Goal: Information Seeking & Learning: Check status

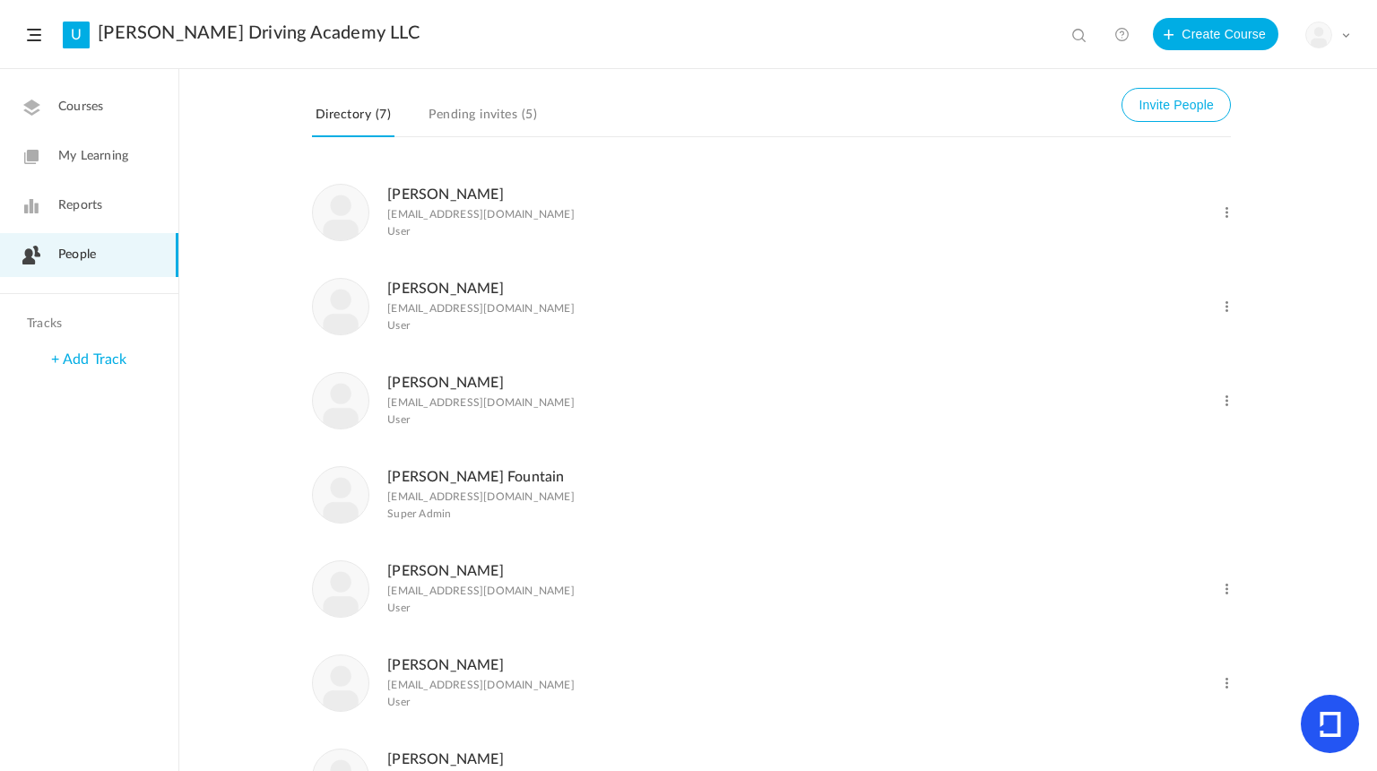
click at [491, 107] on link "Pending invites (5)" at bounding box center [483, 120] width 116 height 34
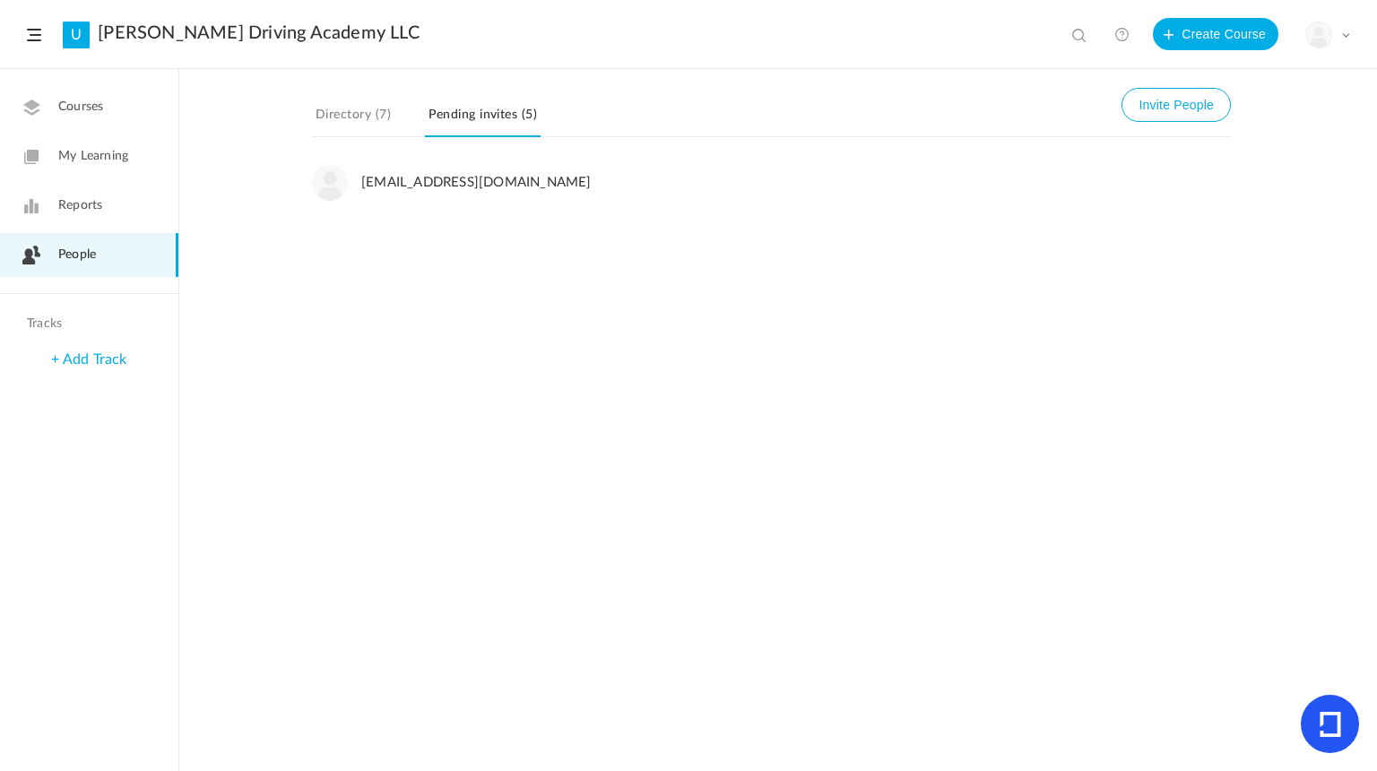
click at [356, 114] on link "Directory (7)" at bounding box center [353, 120] width 82 height 34
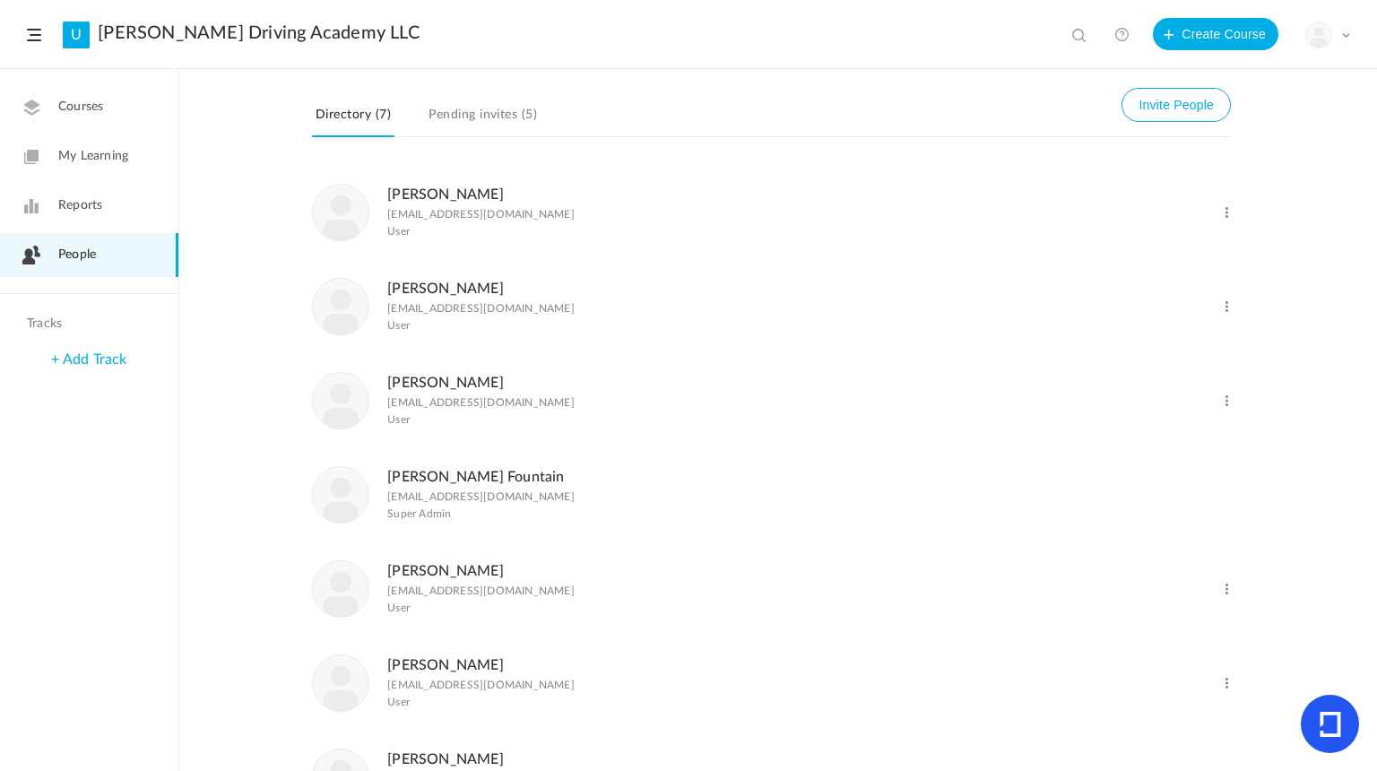
click at [504, 118] on link "Pending invites (5)" at bounding box center [483, 120] width 116 height 34
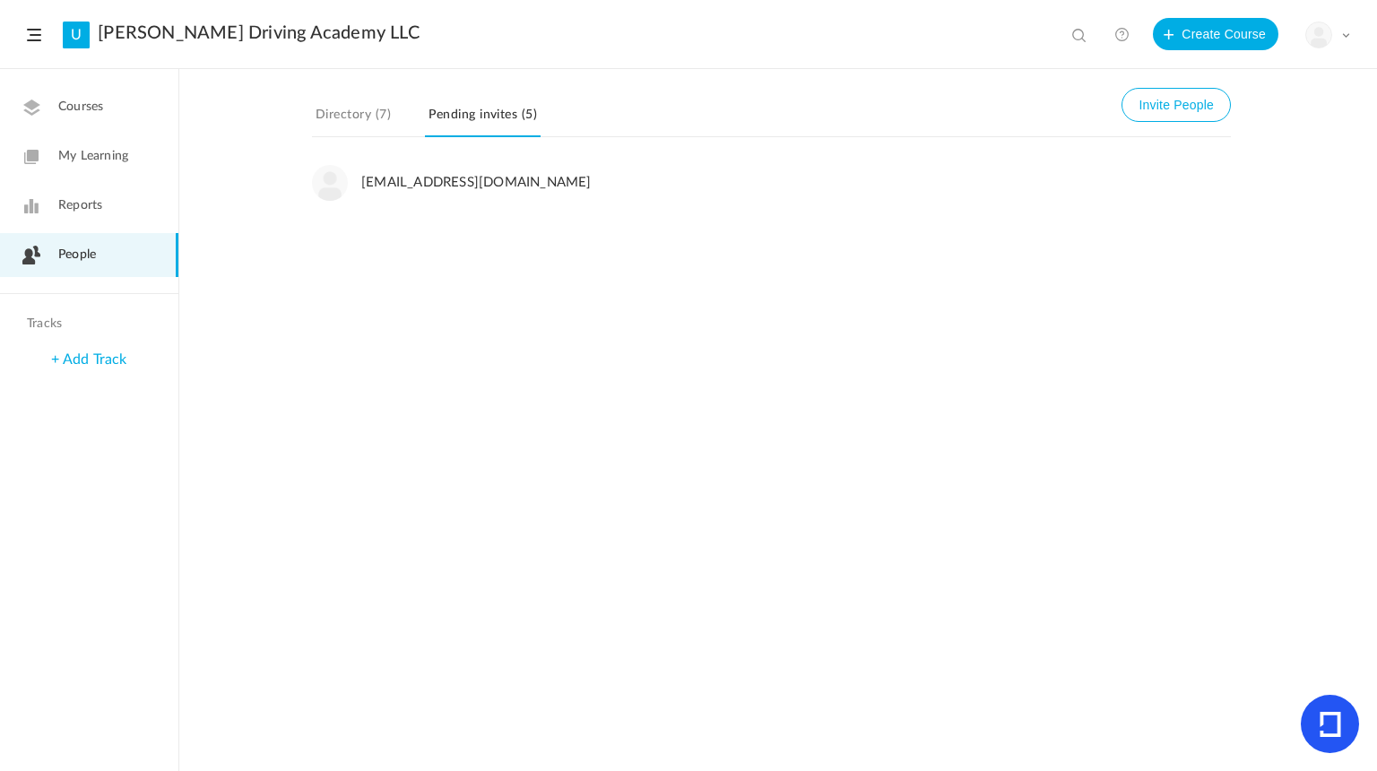
click at [362, 116] on link "Directory (7)" at bounding box center [353, 120] width 82 height 34
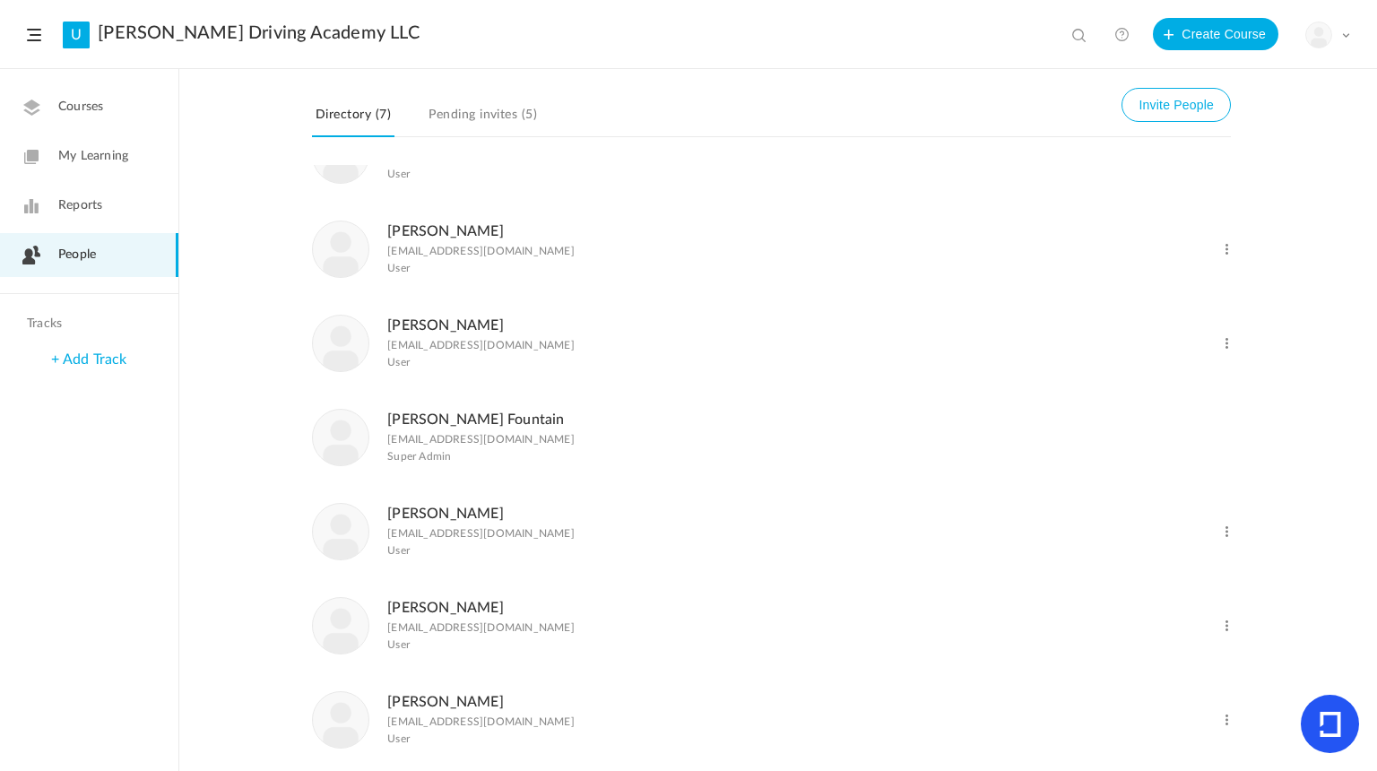
scroll to position [76, 0]
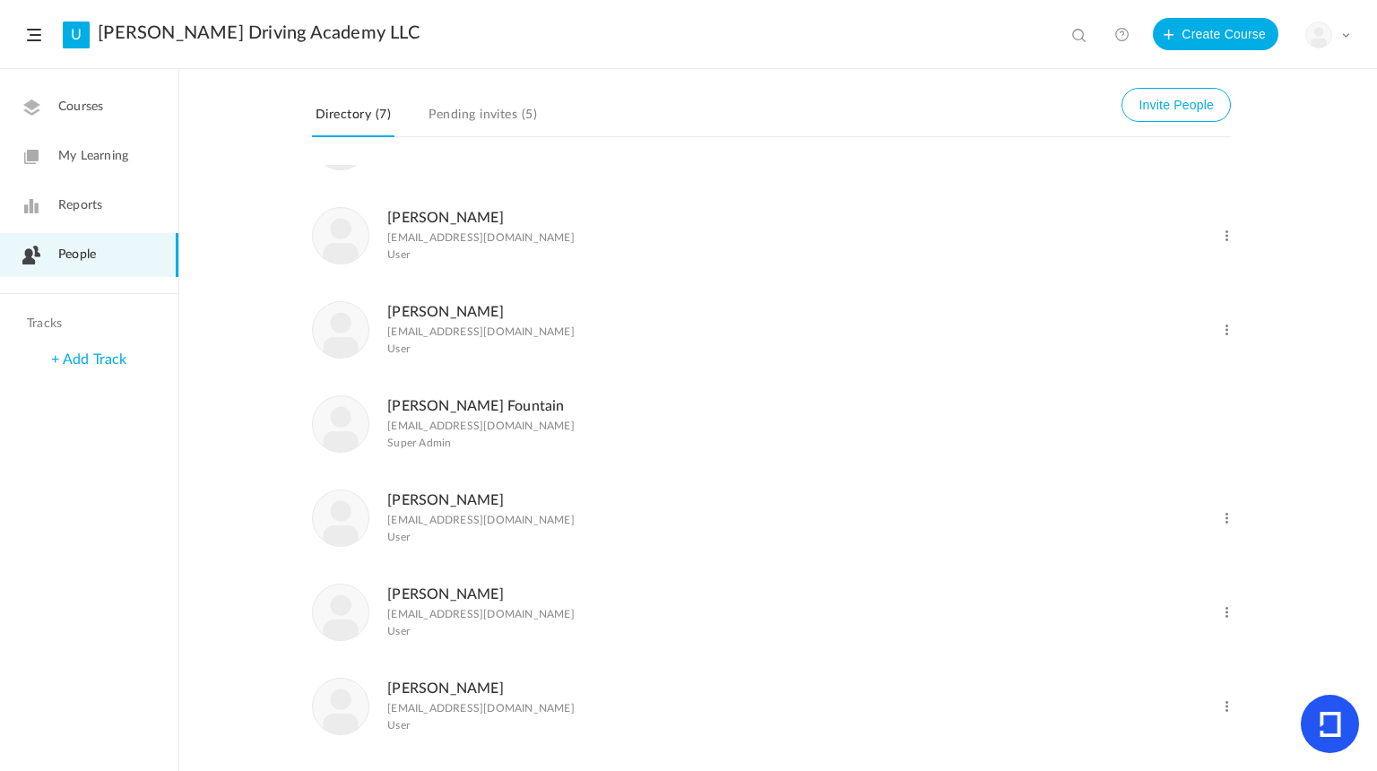
click at [470, 115] on link "Pending invites (5)" at bounding box center [483, 120] width 116 height 34
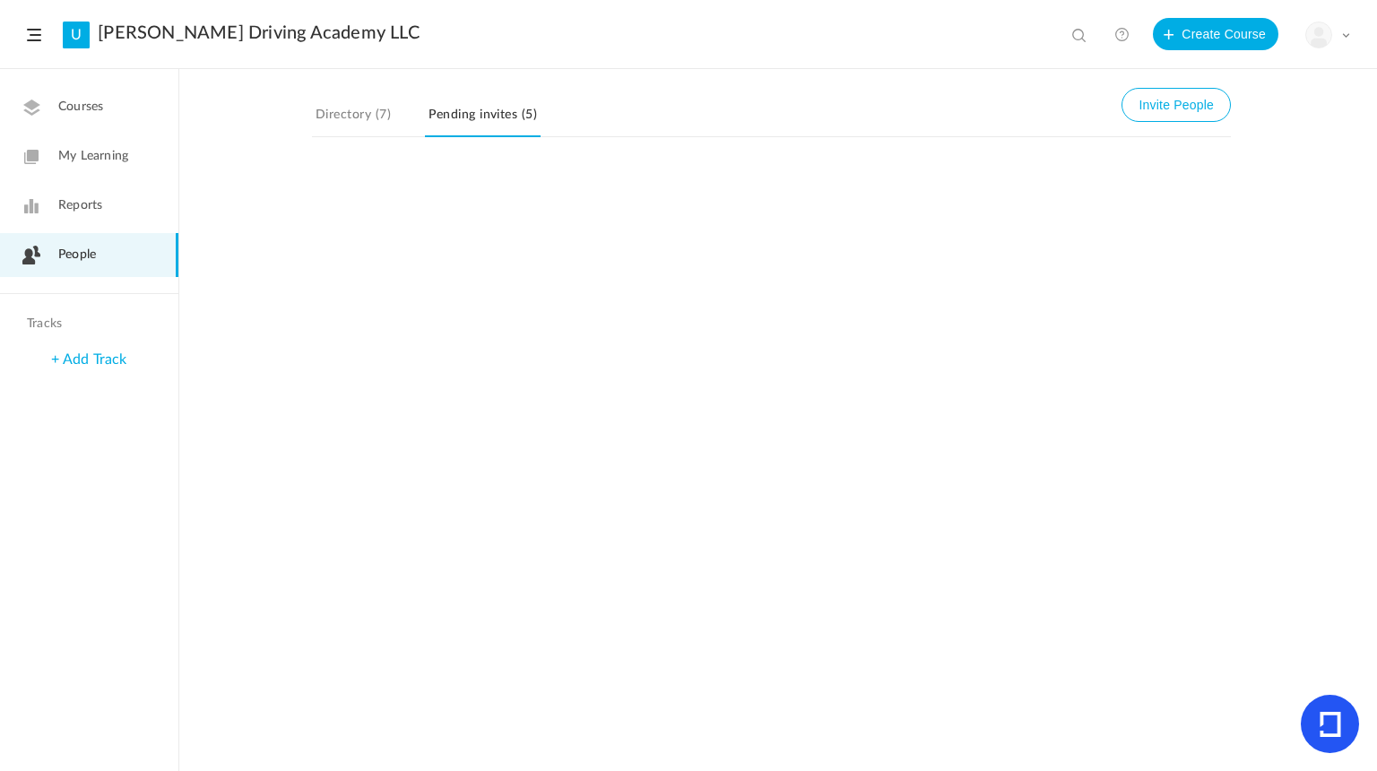
scroll to position [0, 0]
click at [341, 117] on link "Directory (7)" at bounding box center [353, 120] width 82 height 34
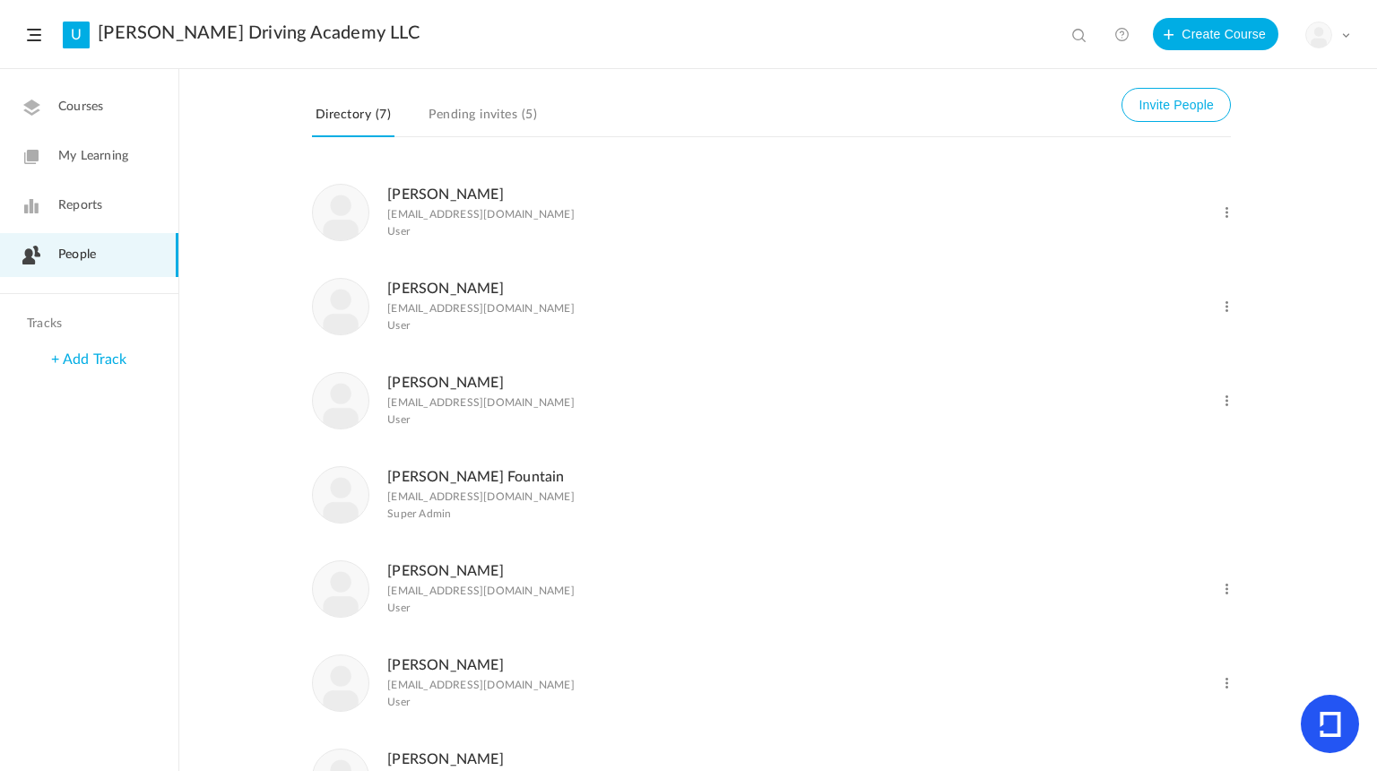
click at [93, 221] on link "Reports" at bounding box center [89, 206] width 178 height 44
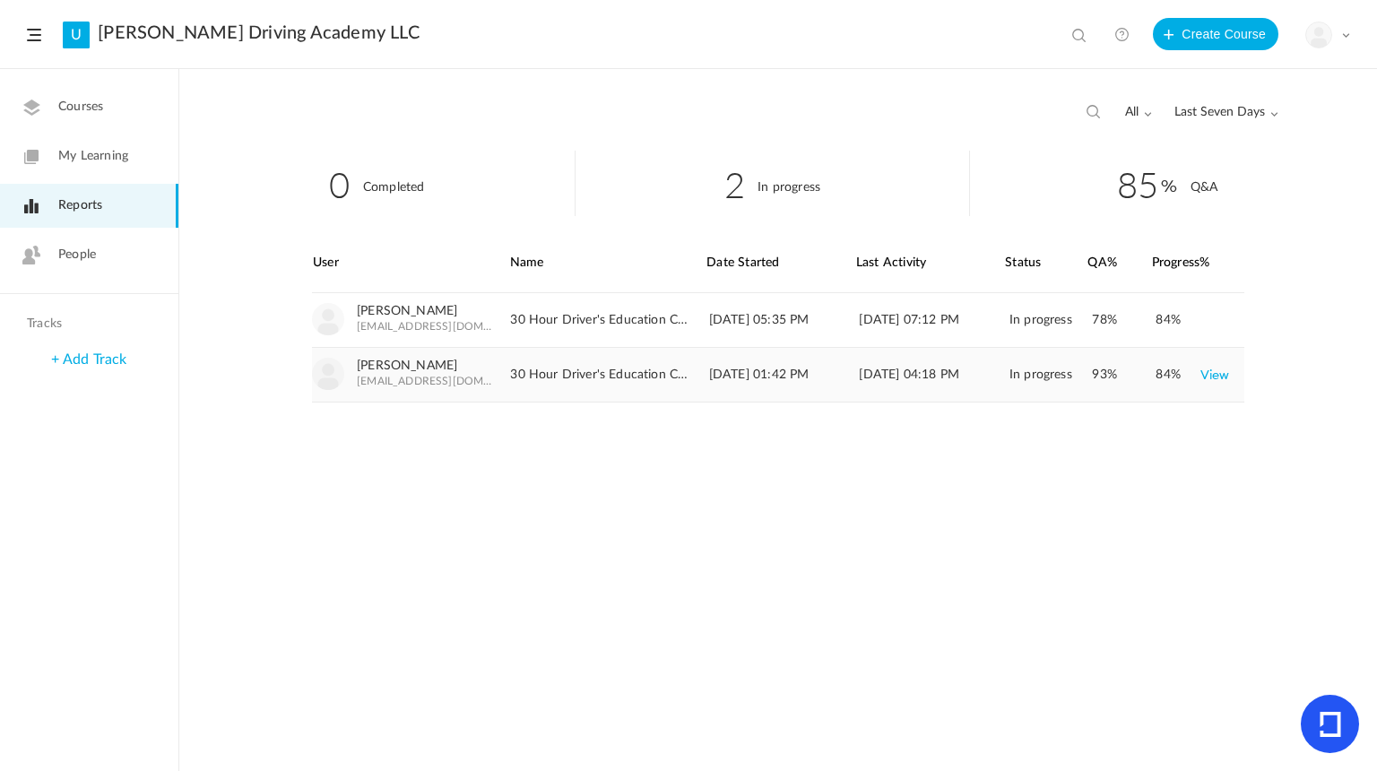
click at [1217, 374] on link "View" at bounding box center [1215, 375] width 30 height 32
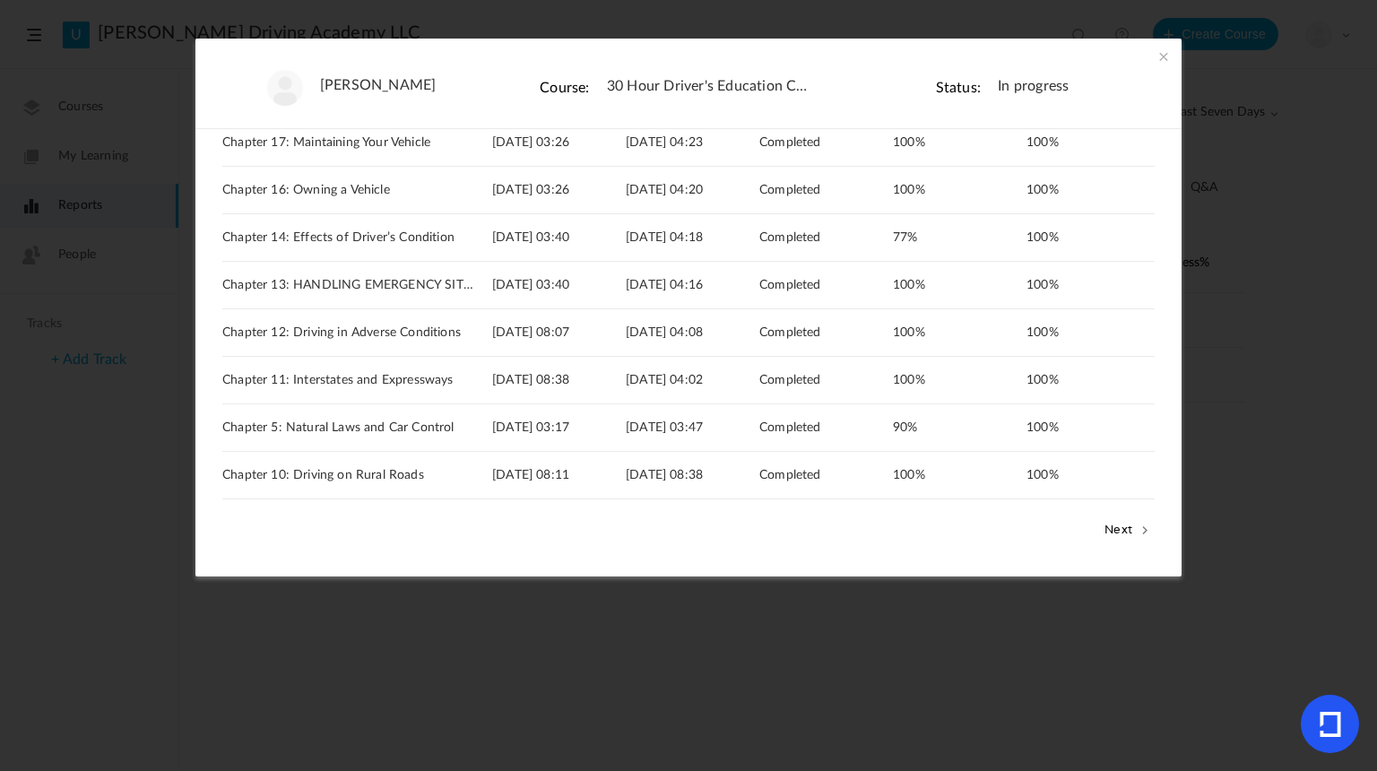
scroll to position [285, 0]
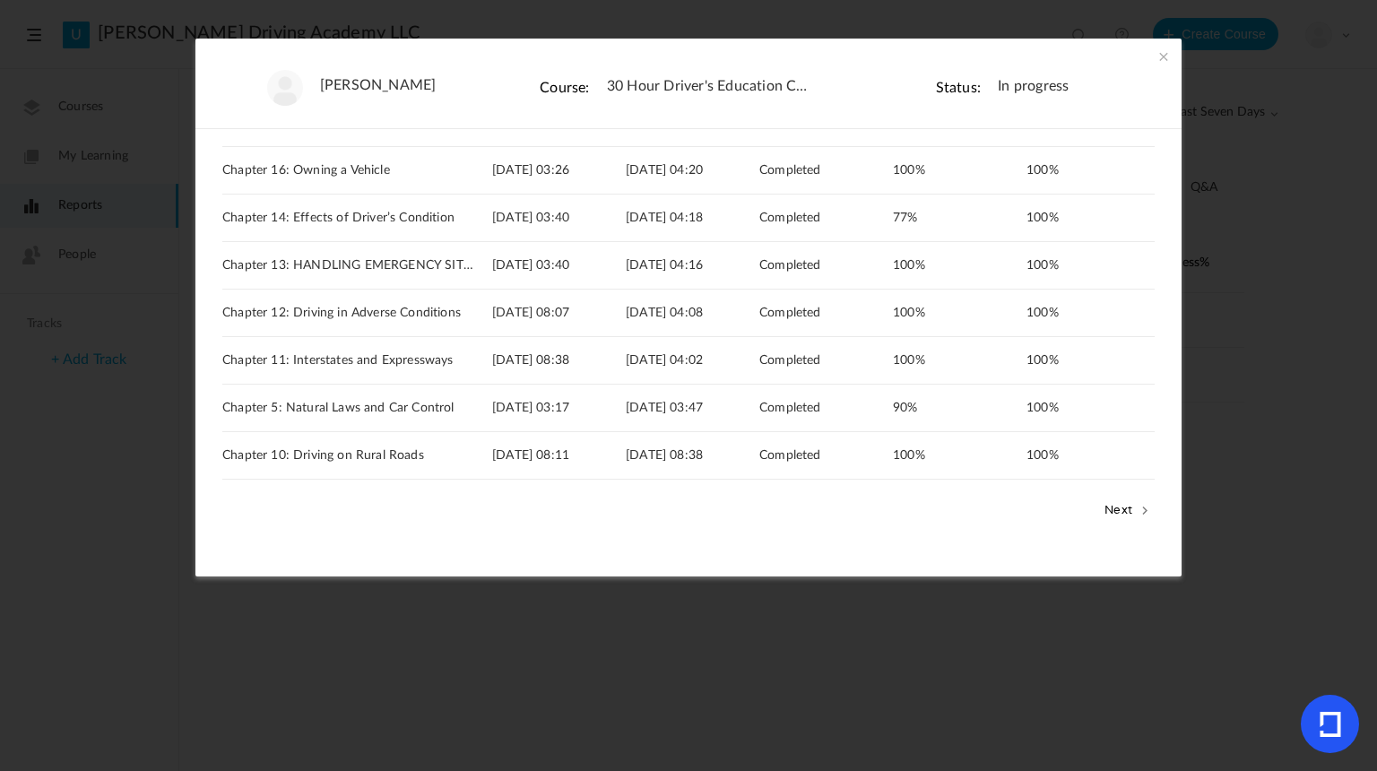
click at [1136, 501] on button "Next" at bounding box center [1127, 509] width 55 height 23
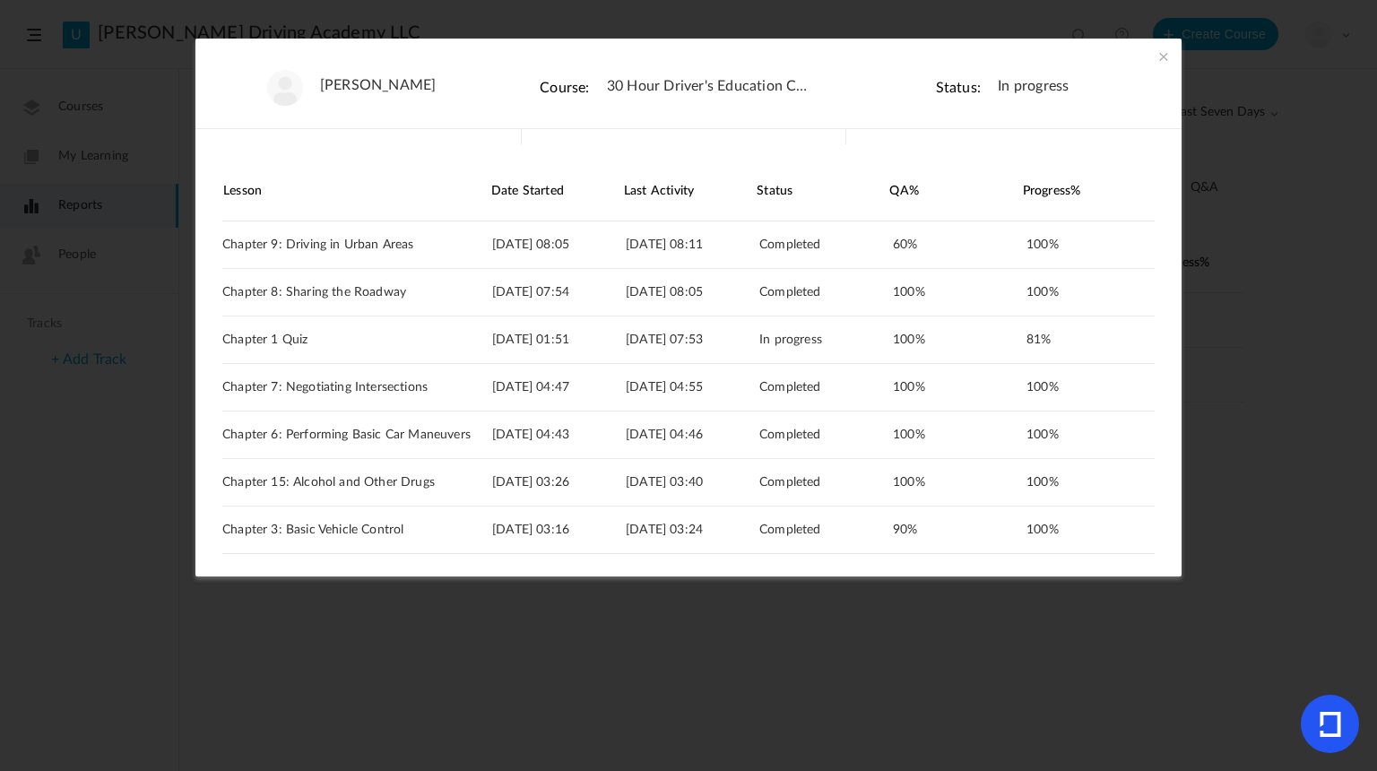
scroll to position [0, 0]
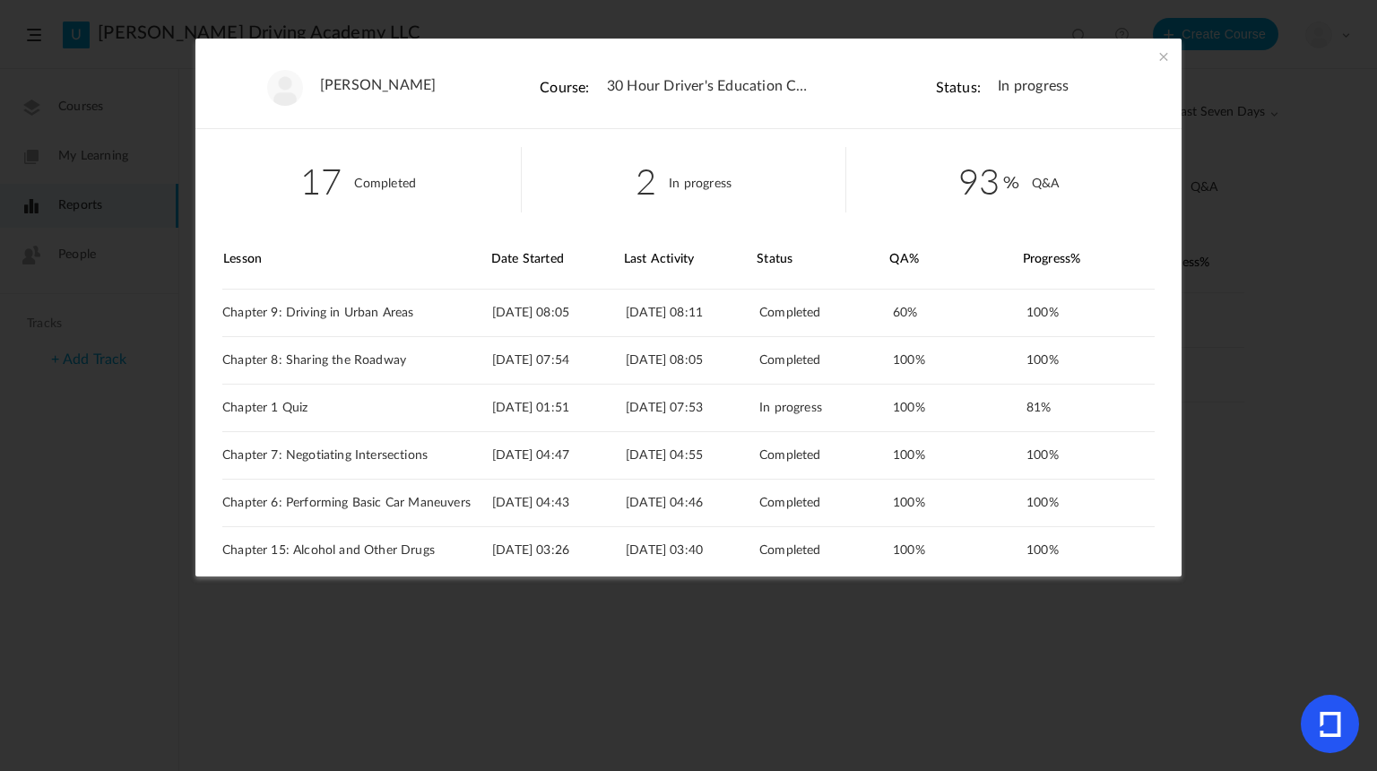
click at [1165, 55] on span at bounding box center [1164, 57] width 18 height 18
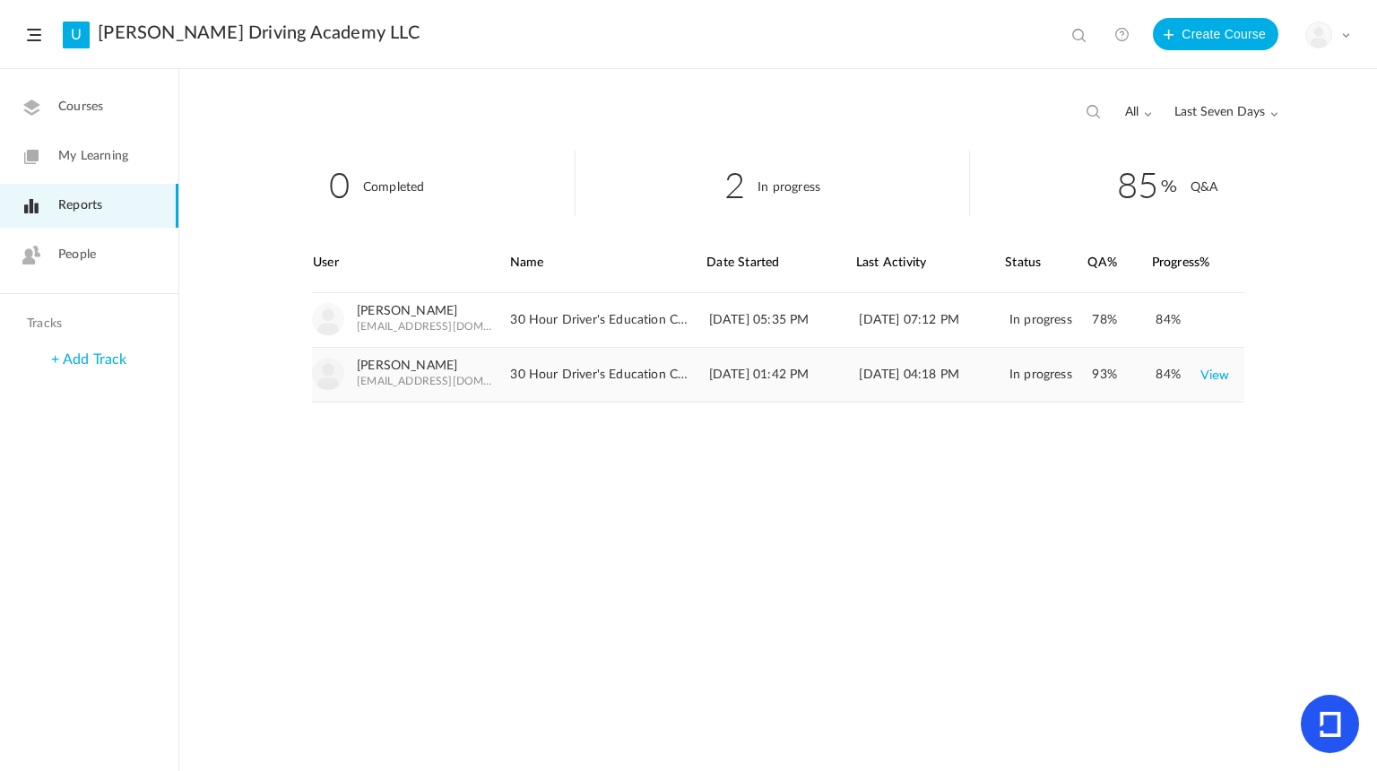
click at [1211, 381] on link "View" at bounding box center [1215, 375] width 30 height 32
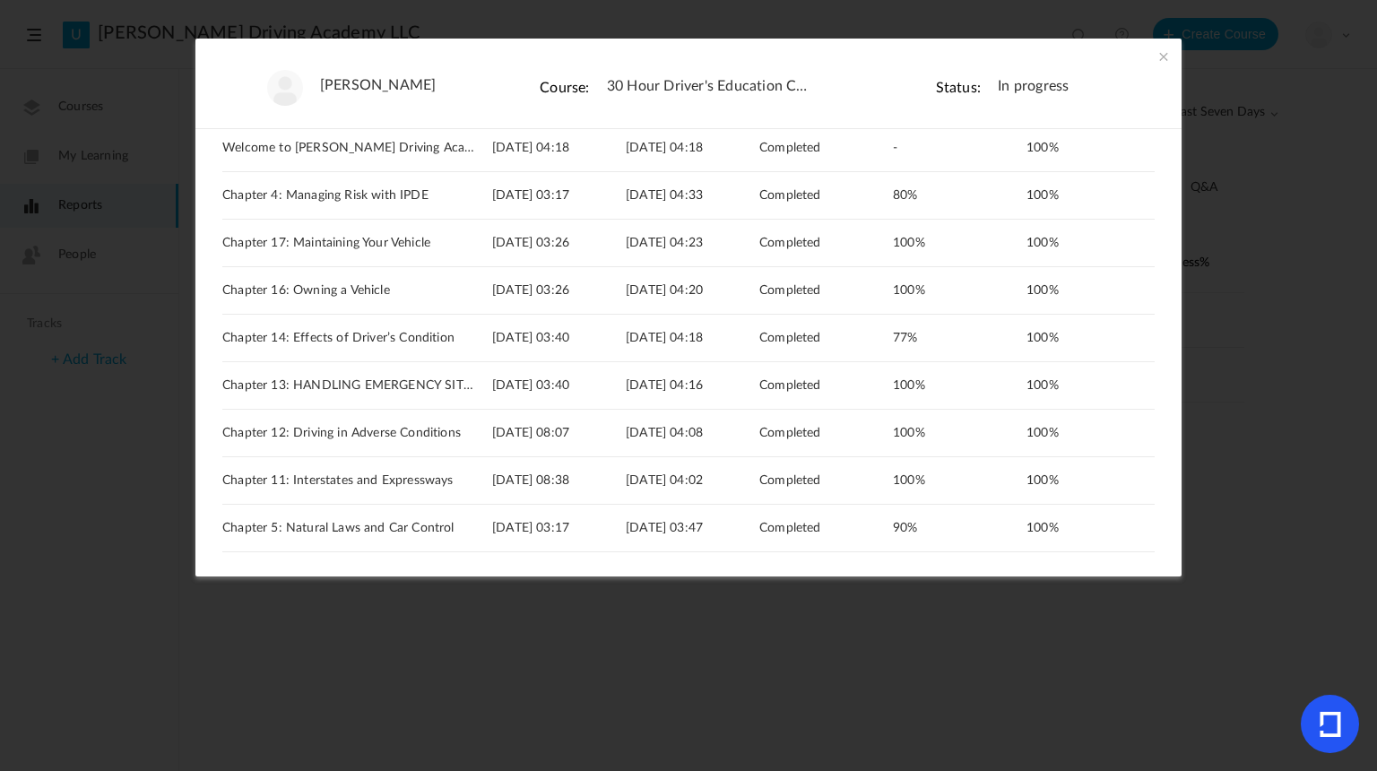
scroll to position [285, 0]
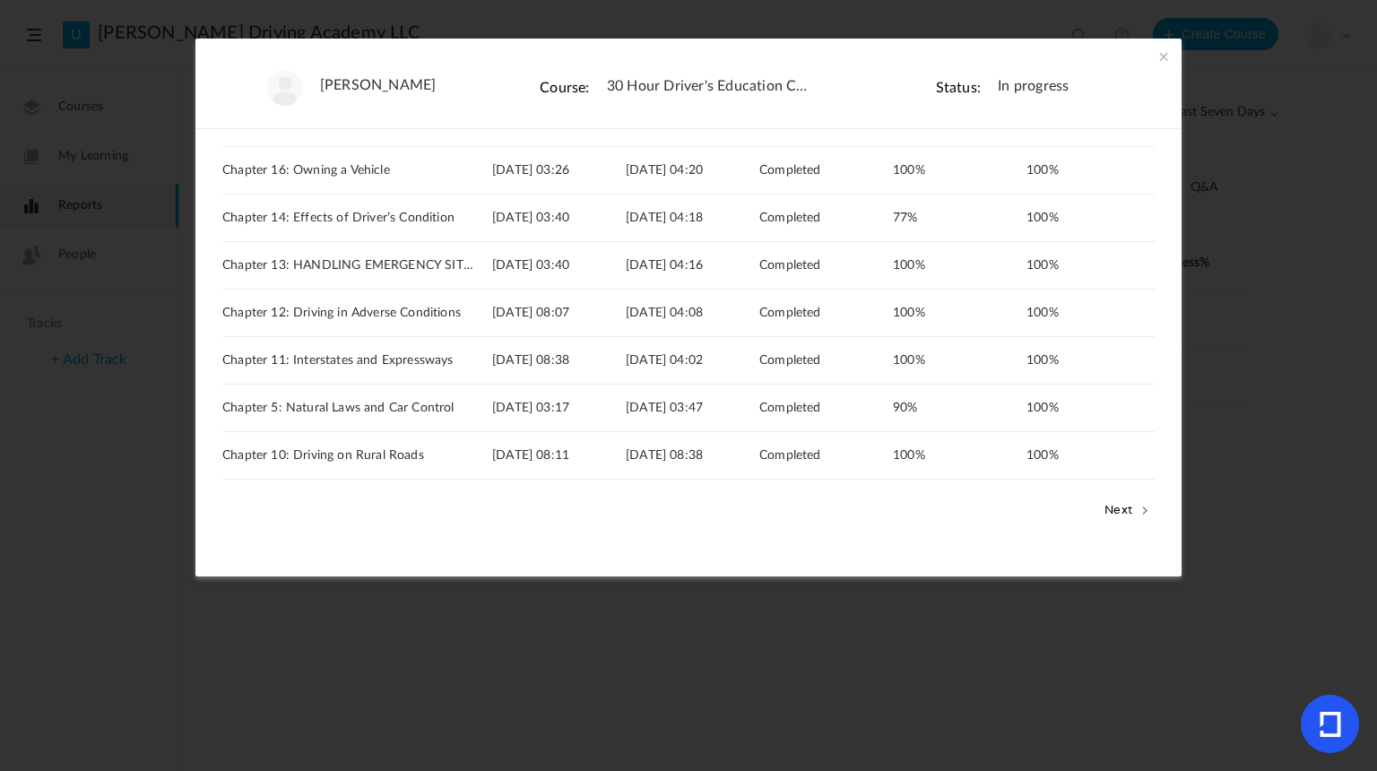
click at [1112, 509] on button "Next" at bounding box center [1127, 509] width 55 height 23
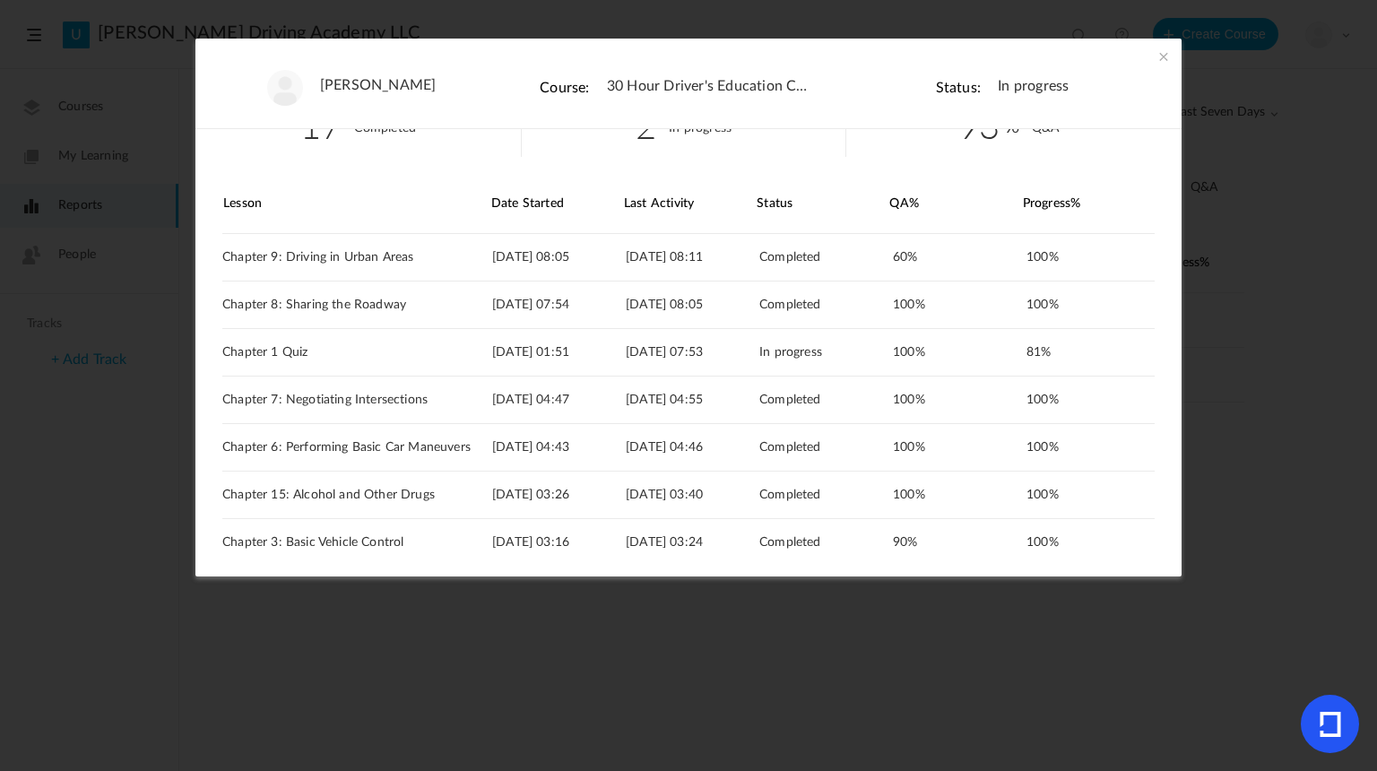
scroll to position [36, 0]
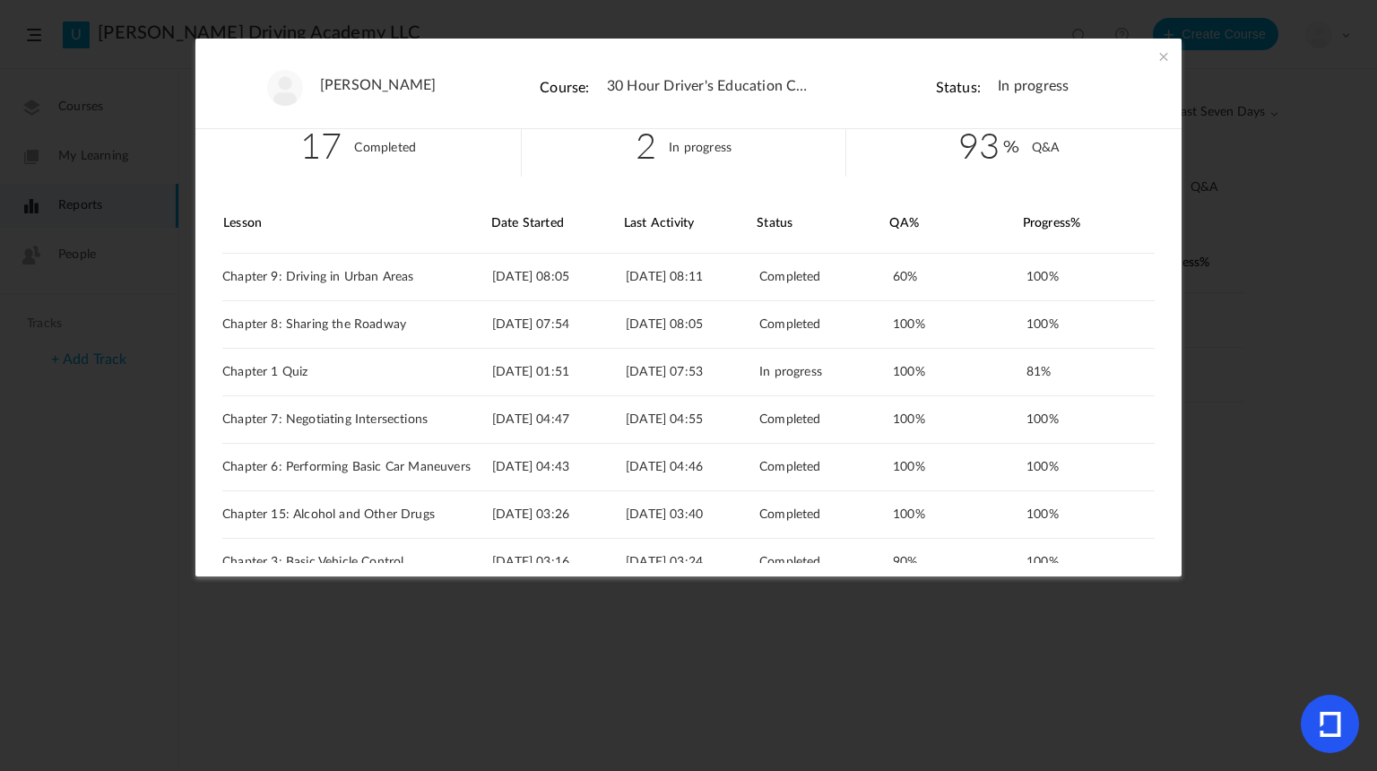
click at [1163, 58] on span at bounding box center [1164, 57] width 18 height 18
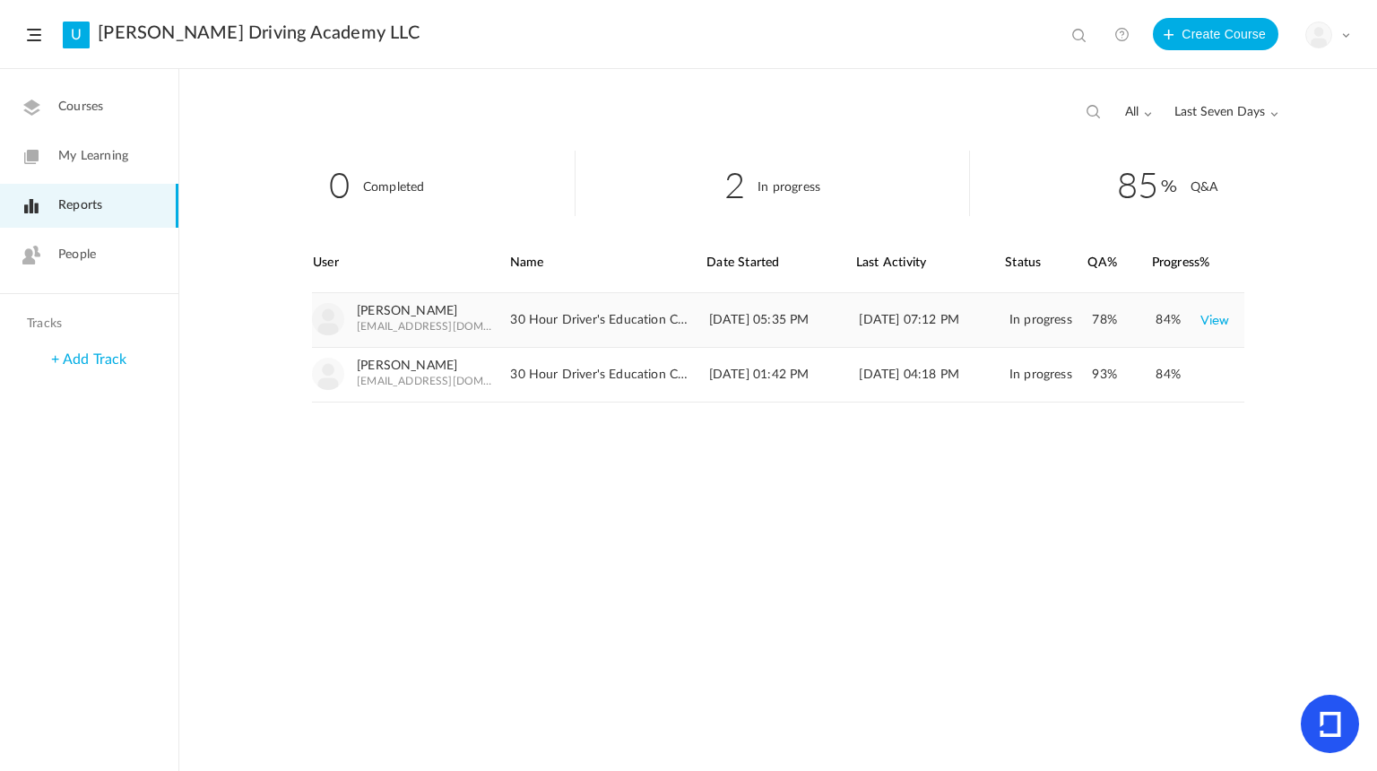
click at [1211, 325] on link "View" at bounding box center [1215, 320] width 30 height 32
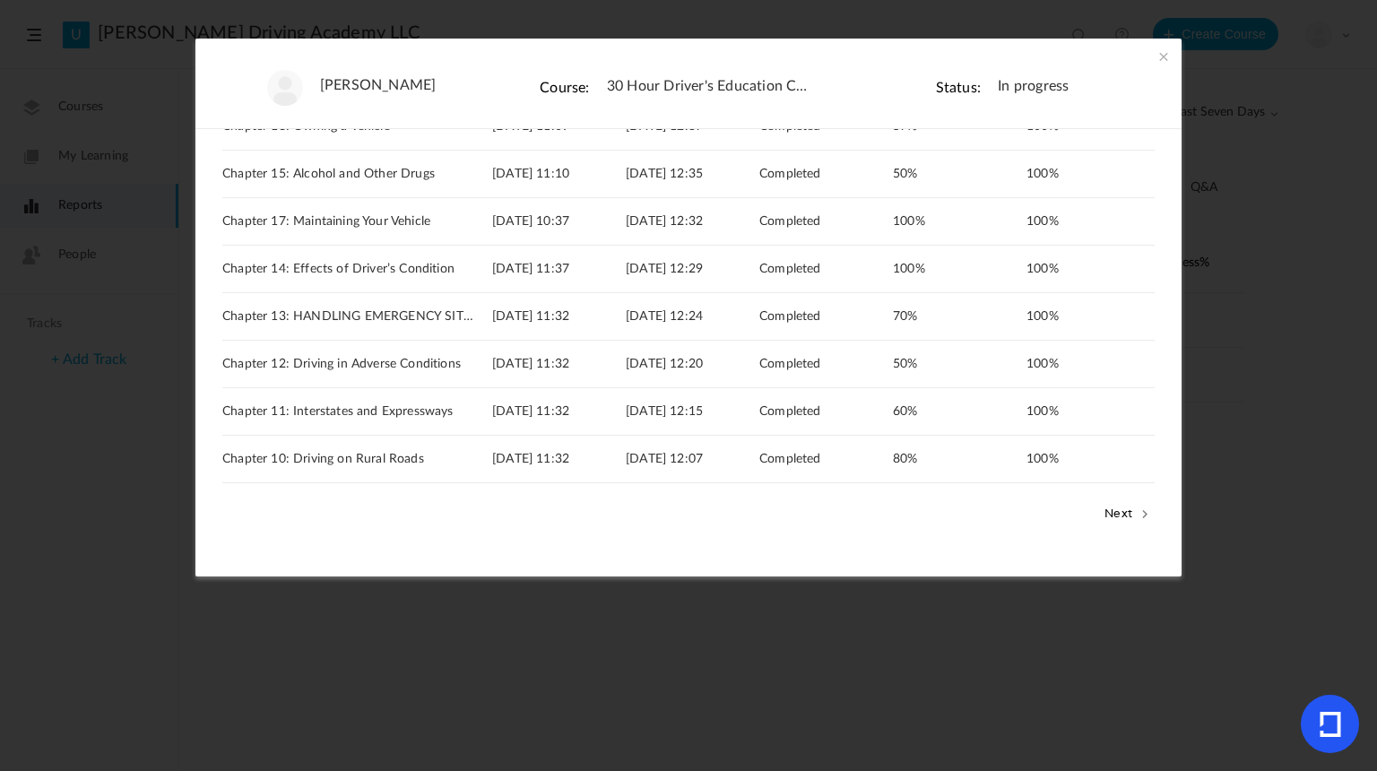
scroll to position [282, 0]
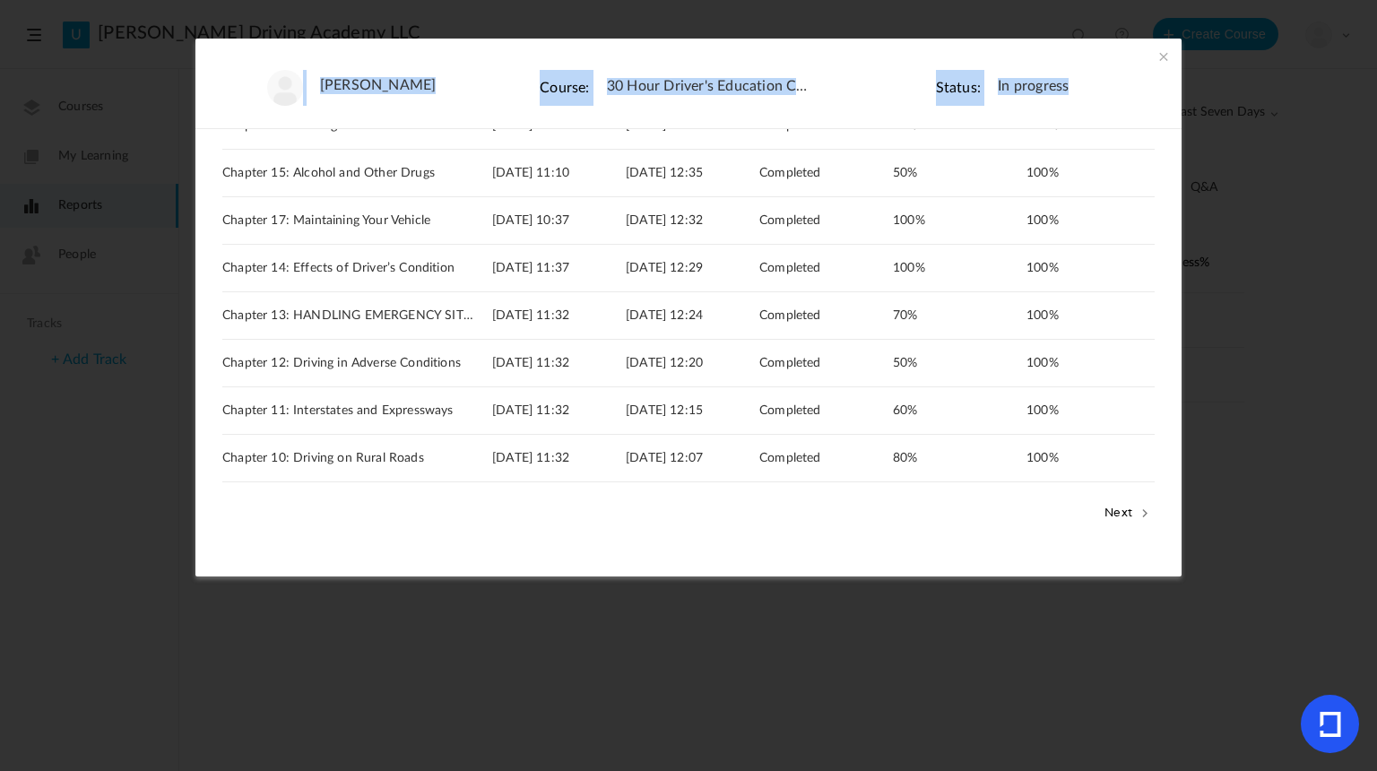
drag, startPoint x: 1179, startPoint y: 392, endPoint x: 1173, endPoint y: 428, distance: 36.4
click at [1173, 428] on section "Andreih lagos Course: 30 Hour Driver's Education Curriculum Status: In progress…" at bounding box center [688, 385] width 1377 height 771
drag, startPoint x: 1173, startPoint y: 428, endPoint x: 1112, endPoint y: 428, distance: 61.0
click at [1112, 428] on div "100% View" at bounding box center [1089, 410] width 126 height 47
click at [1112, 521] on button "Next" at bounding box center [1127, 511] width 55 height 23
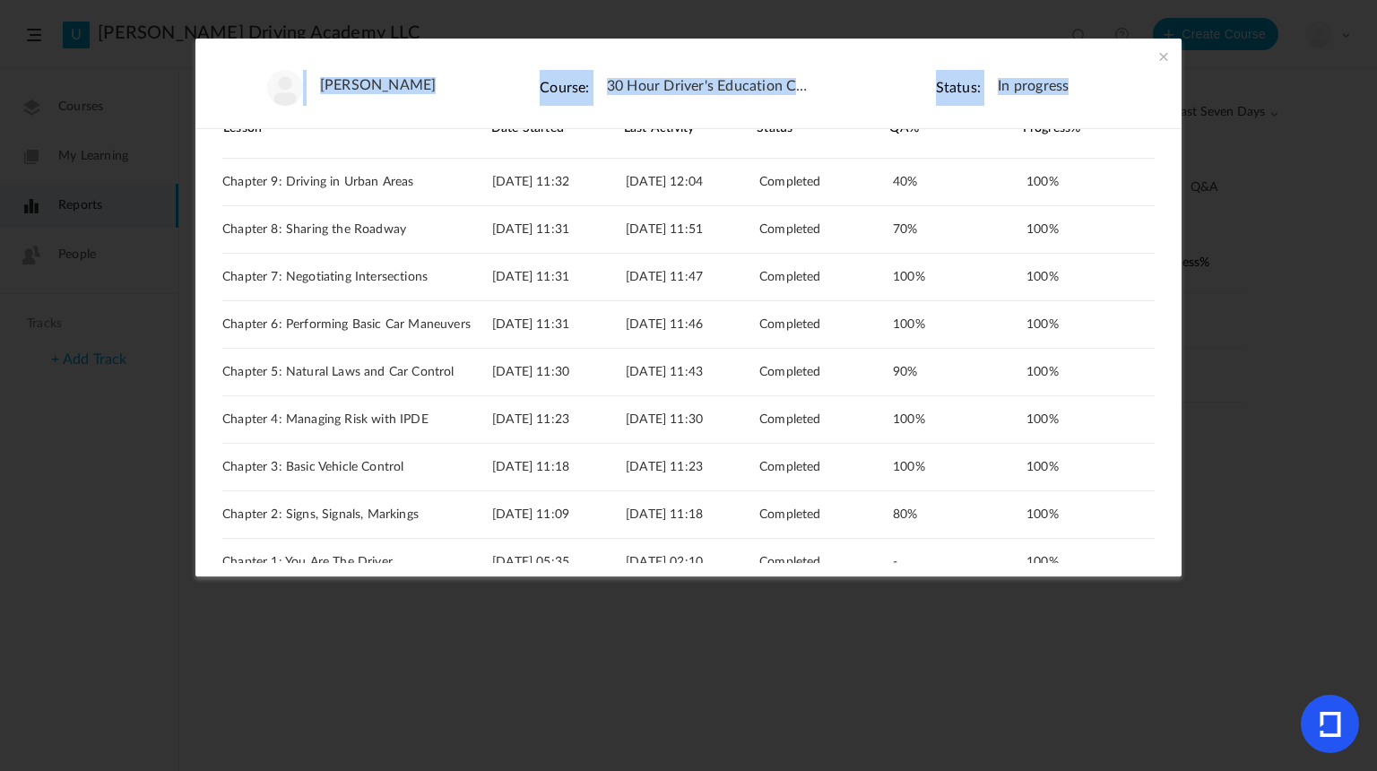
scroll to position [53, 0]
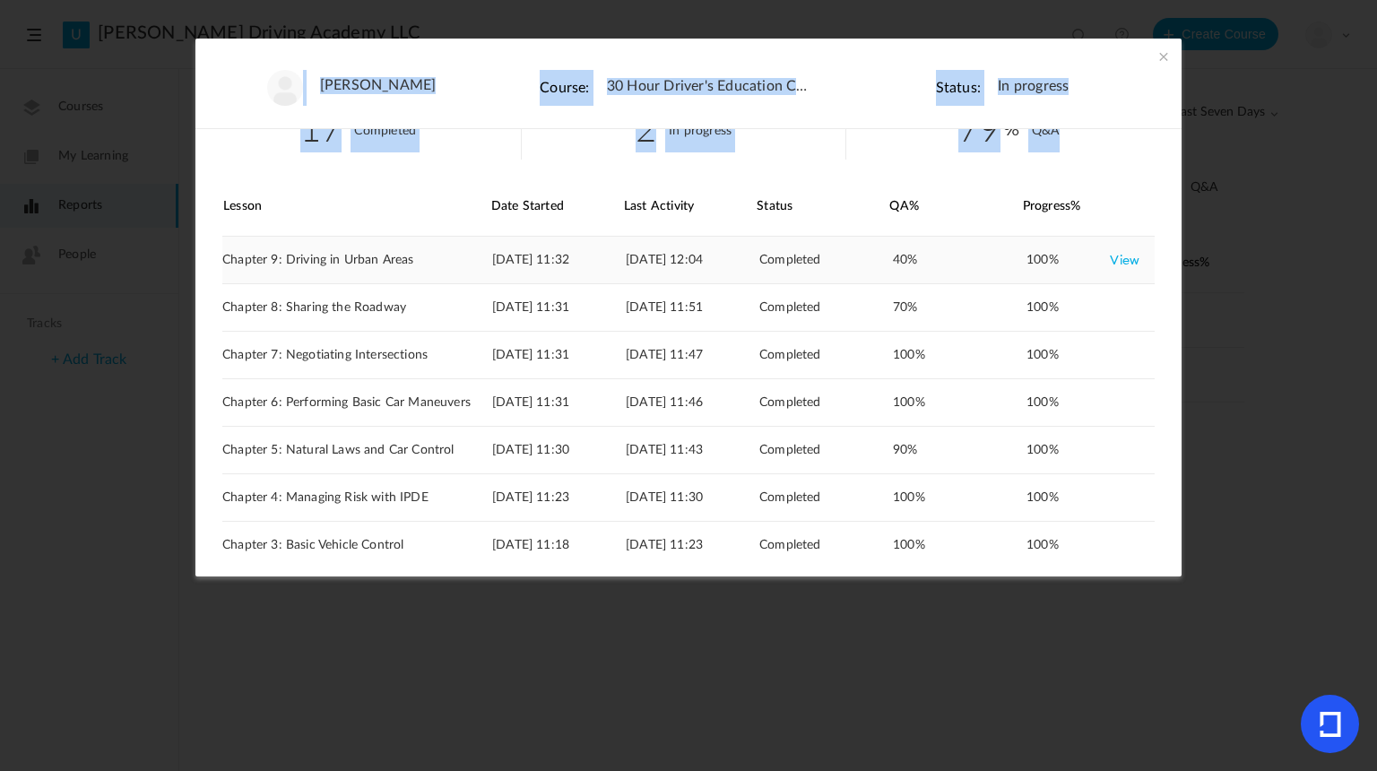
click at [1112, 252] on link "View" at bounding box center [1125, 260] width 30 height 32
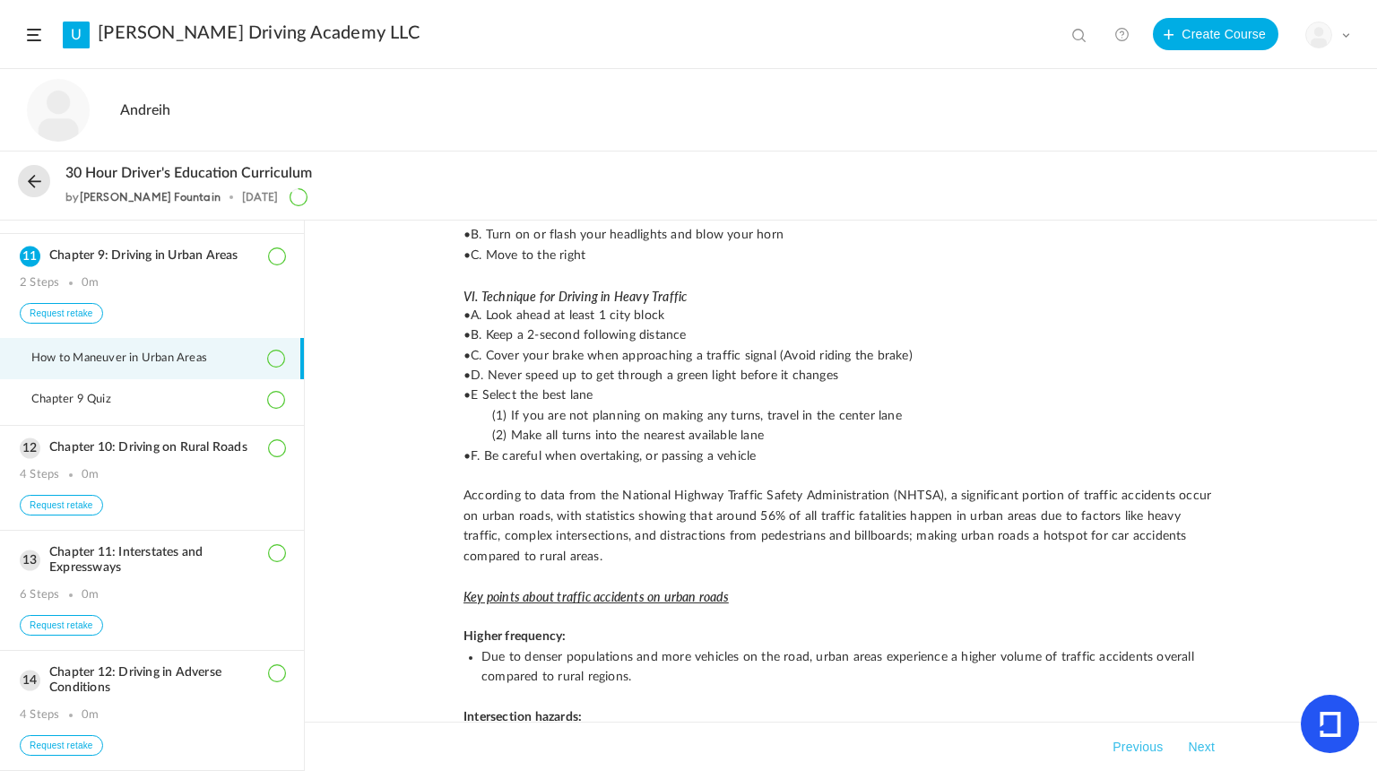
scroll to position [831, 0]
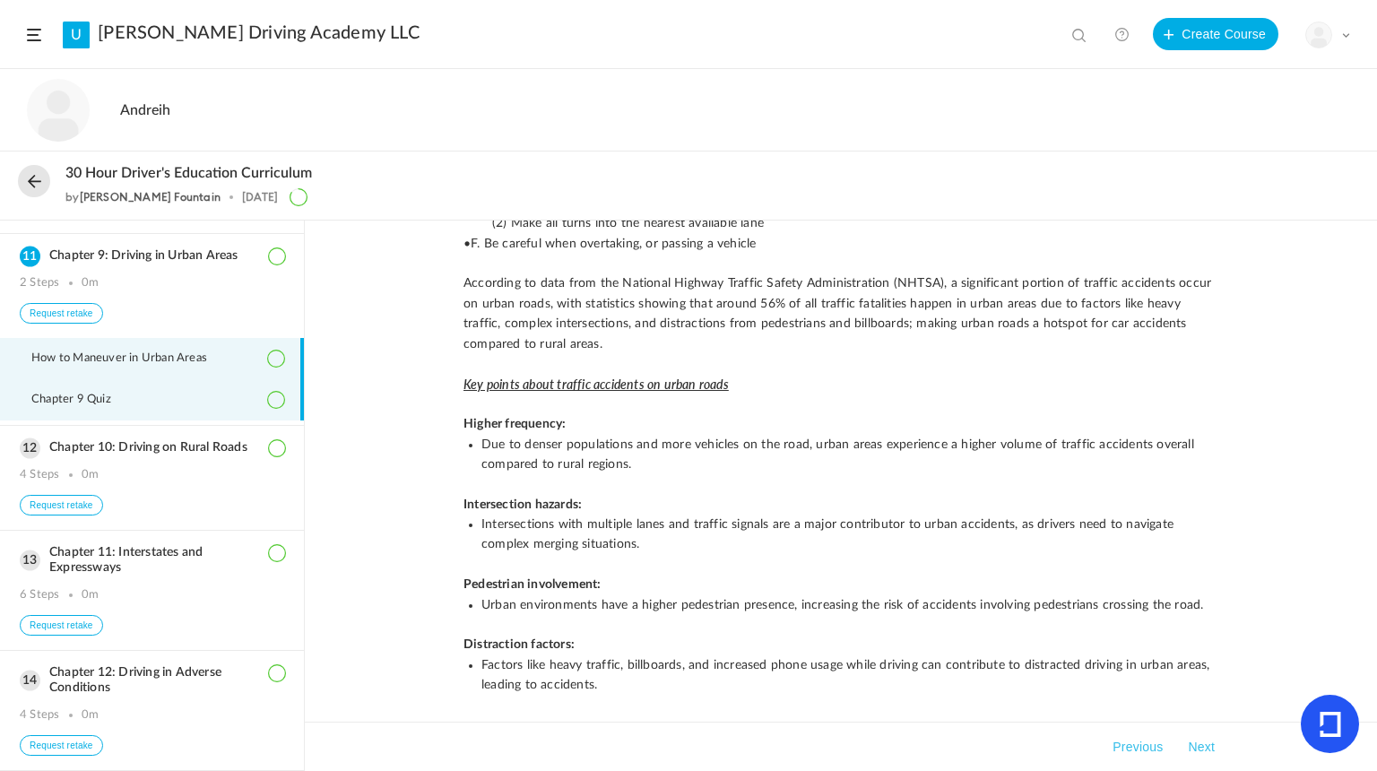
click at [158, 379] on li "Chapter 9 Quiz" at bounding box center [152, 399] width 304 height 41
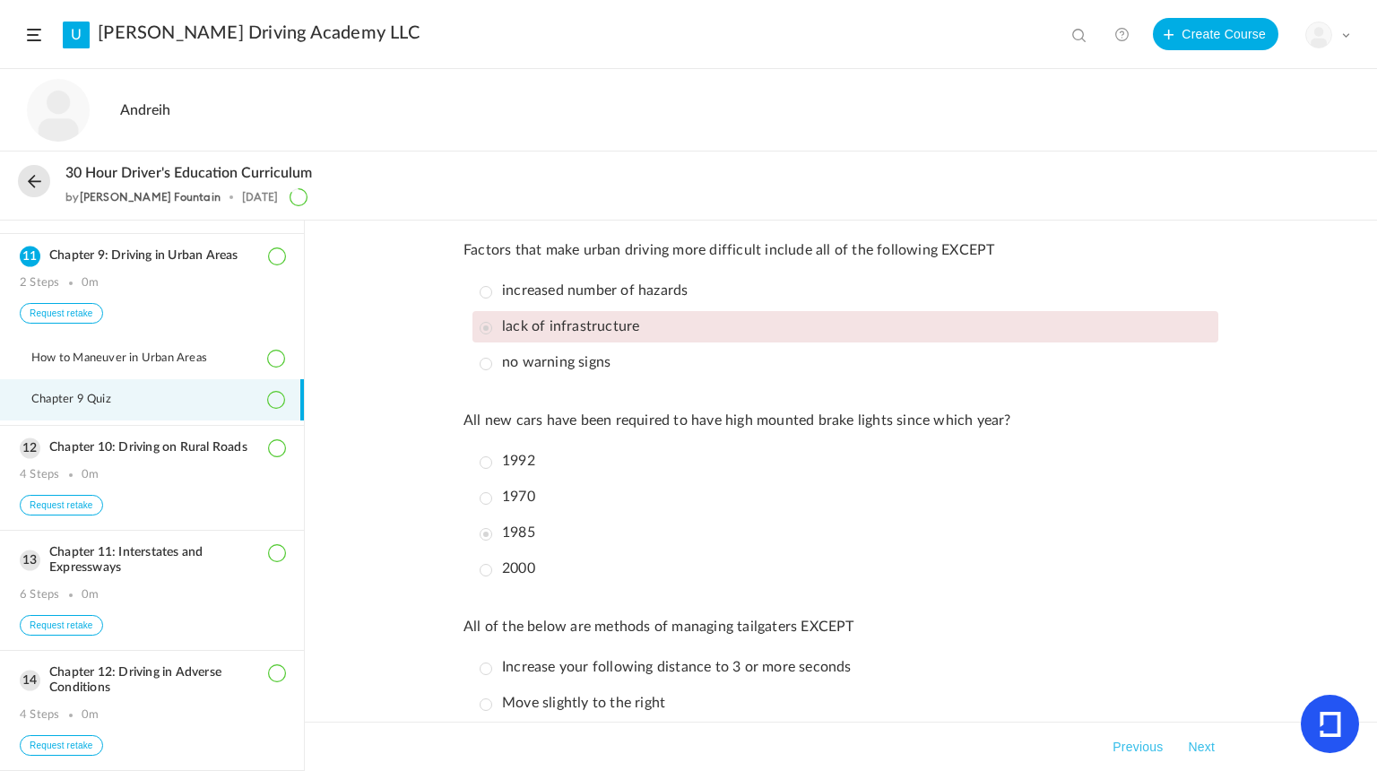
scroll to position [0, 0]
